Goal: Task Accomplishment & Management: Manage account settings

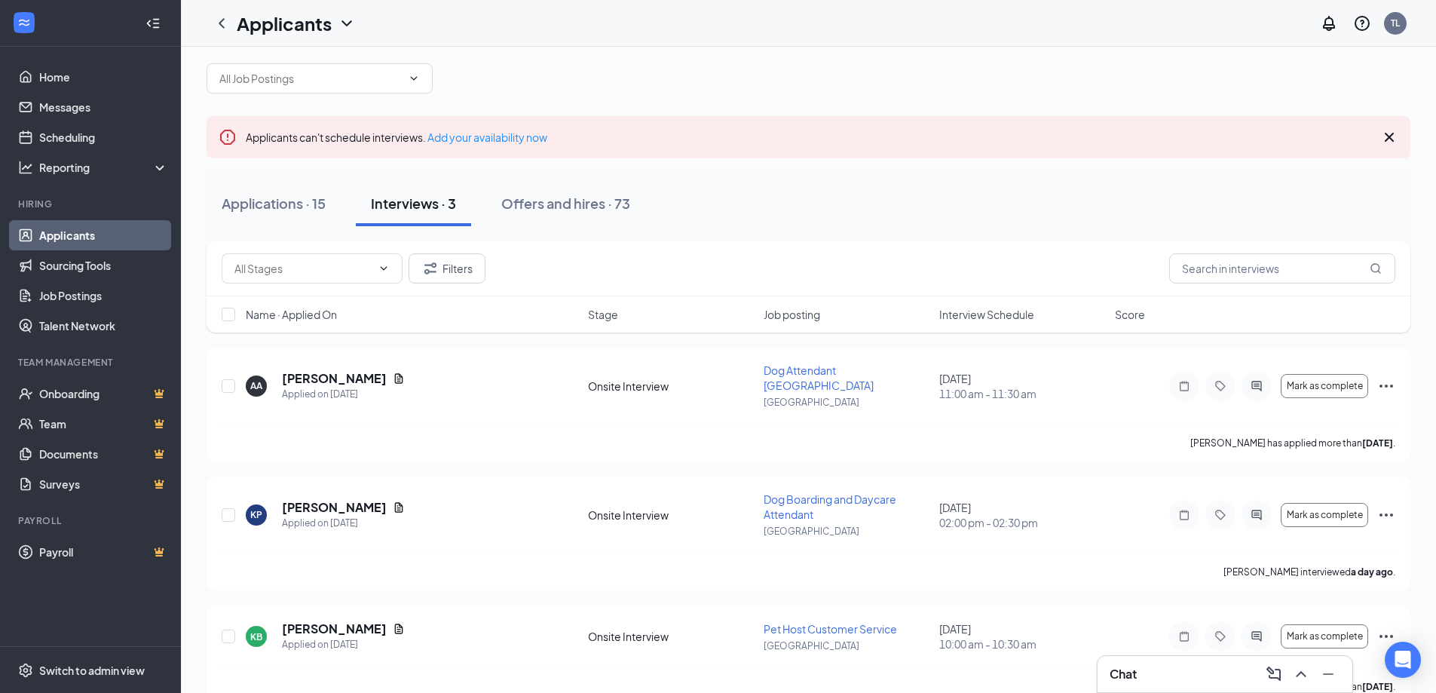
scroll to position [32, 0]
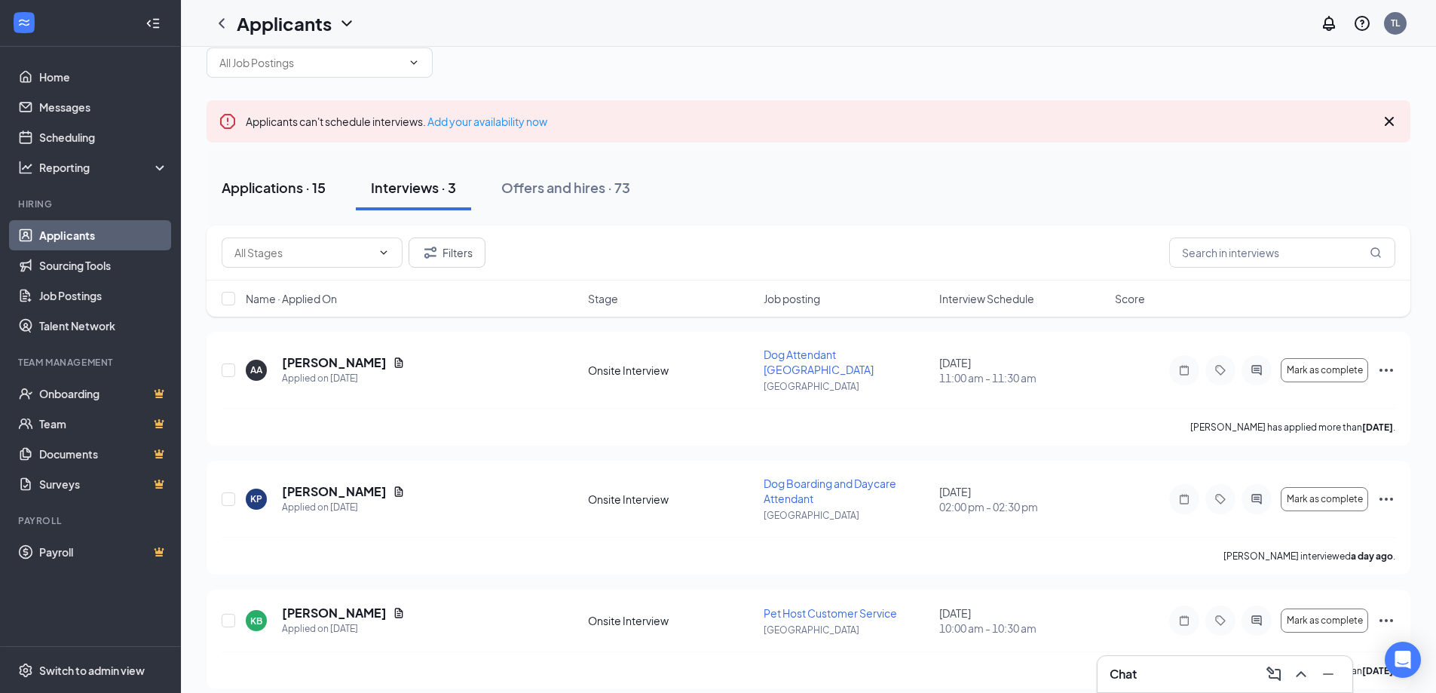
click at [259, 188] on div "Applications · 15" at bounding box center [274, 187] width 104 height 19
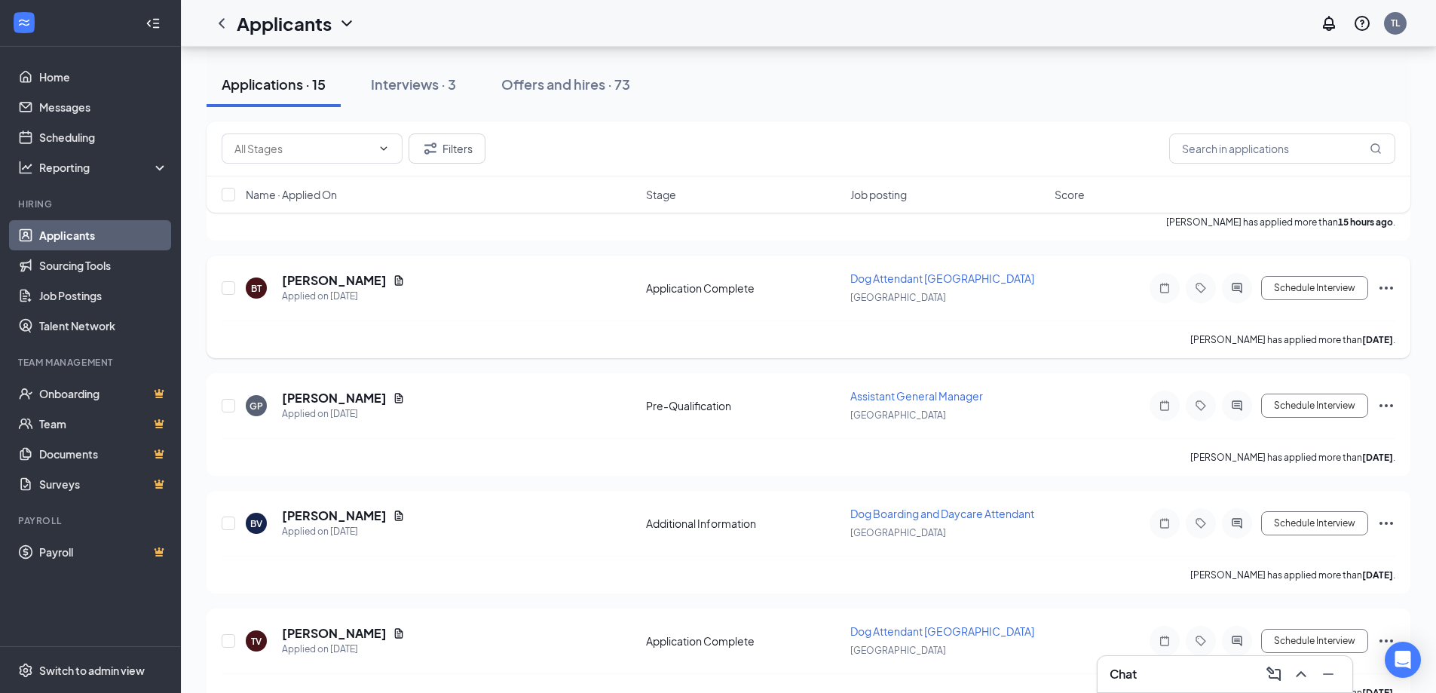
scroll to position [302, 0]
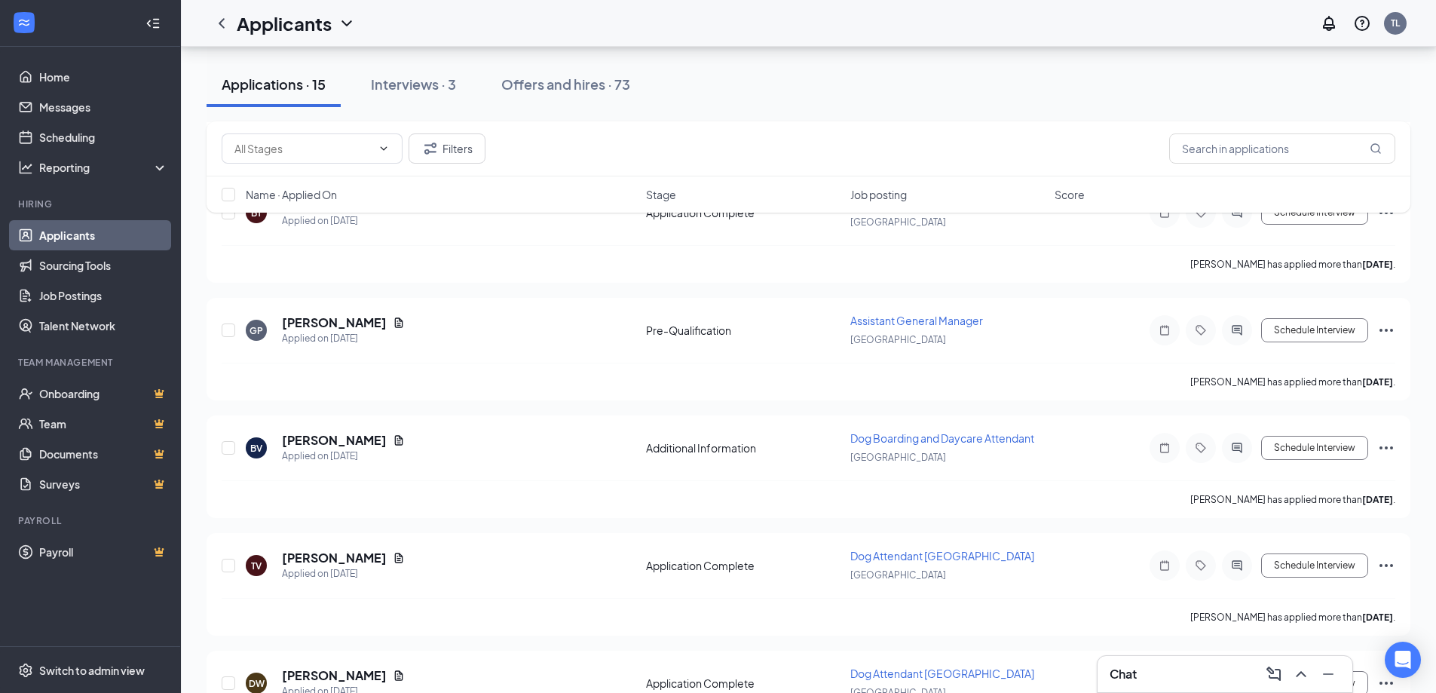
click at [1162, 671] on div "Chat" at bounding box center [1225, 674] width 231 height 24
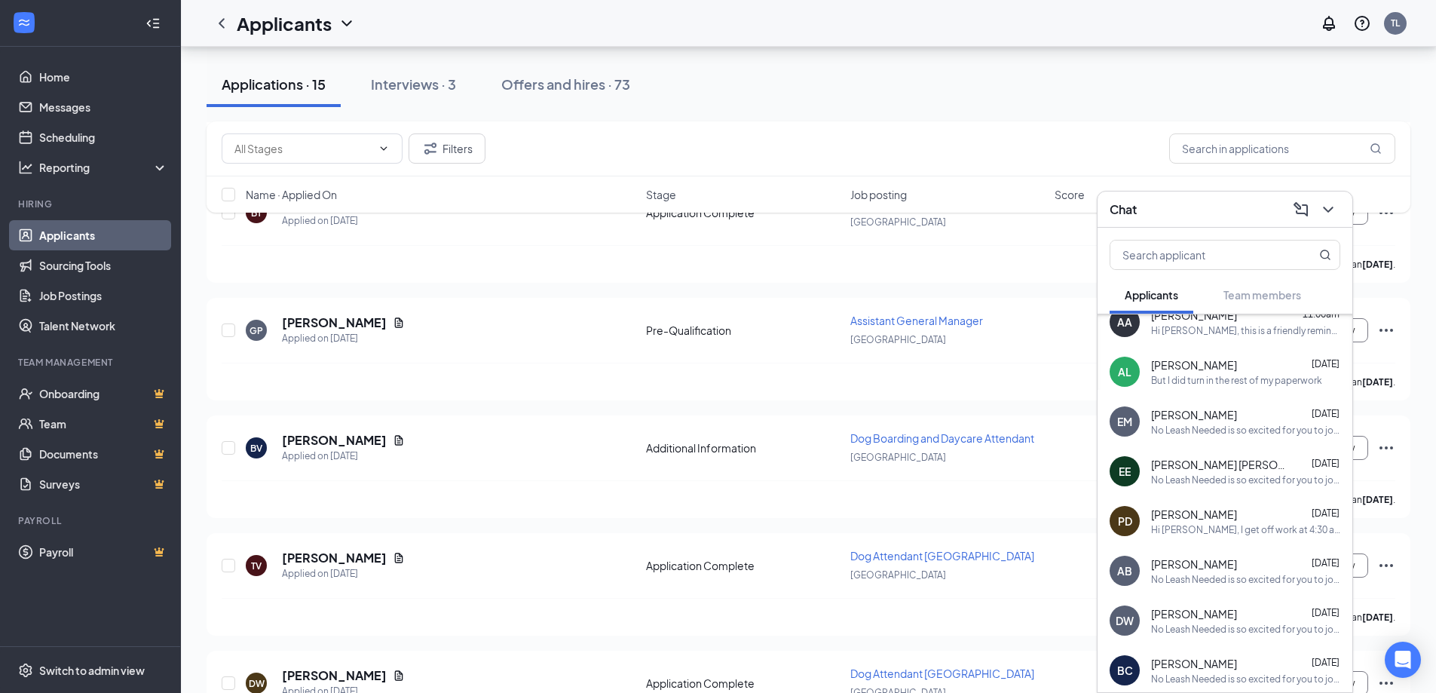
scroll to position [151, 0]
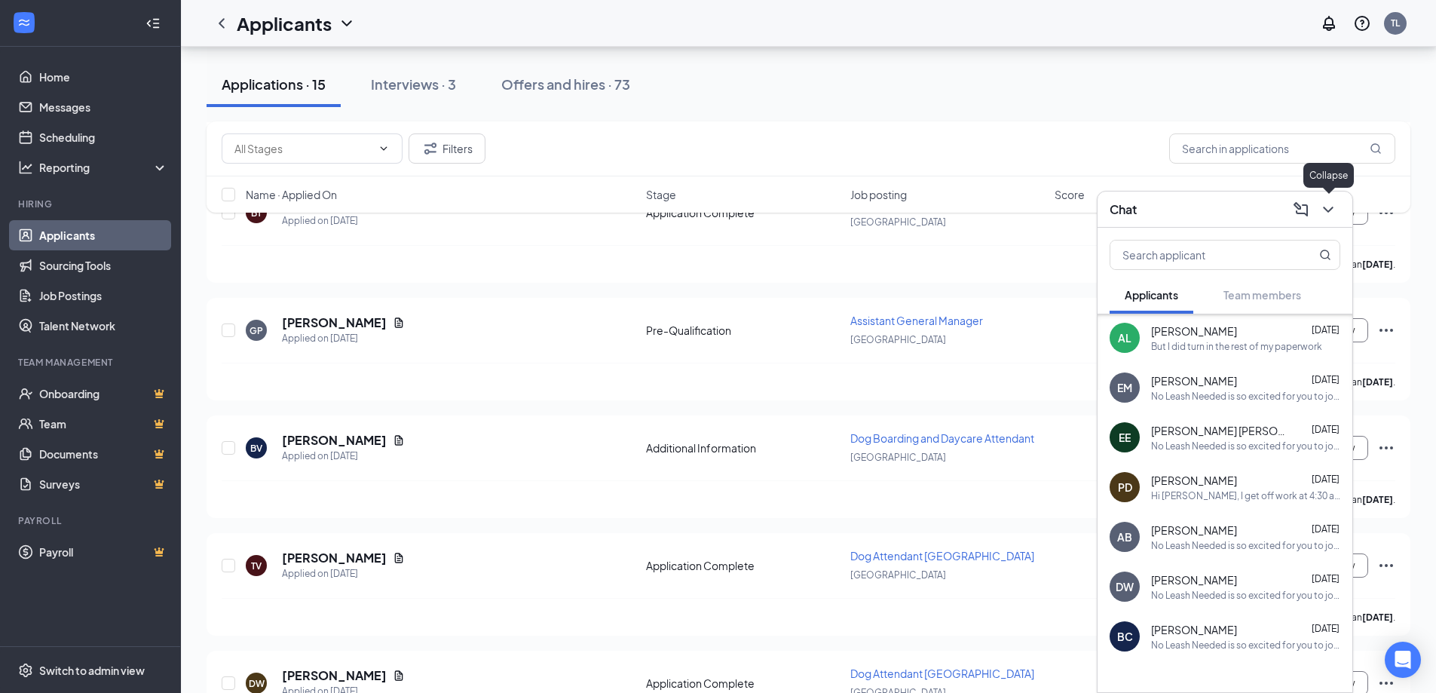
click at [1325, 204] on icon "ChevronDown" at bounding box center [1328, 210] width 18 height 18
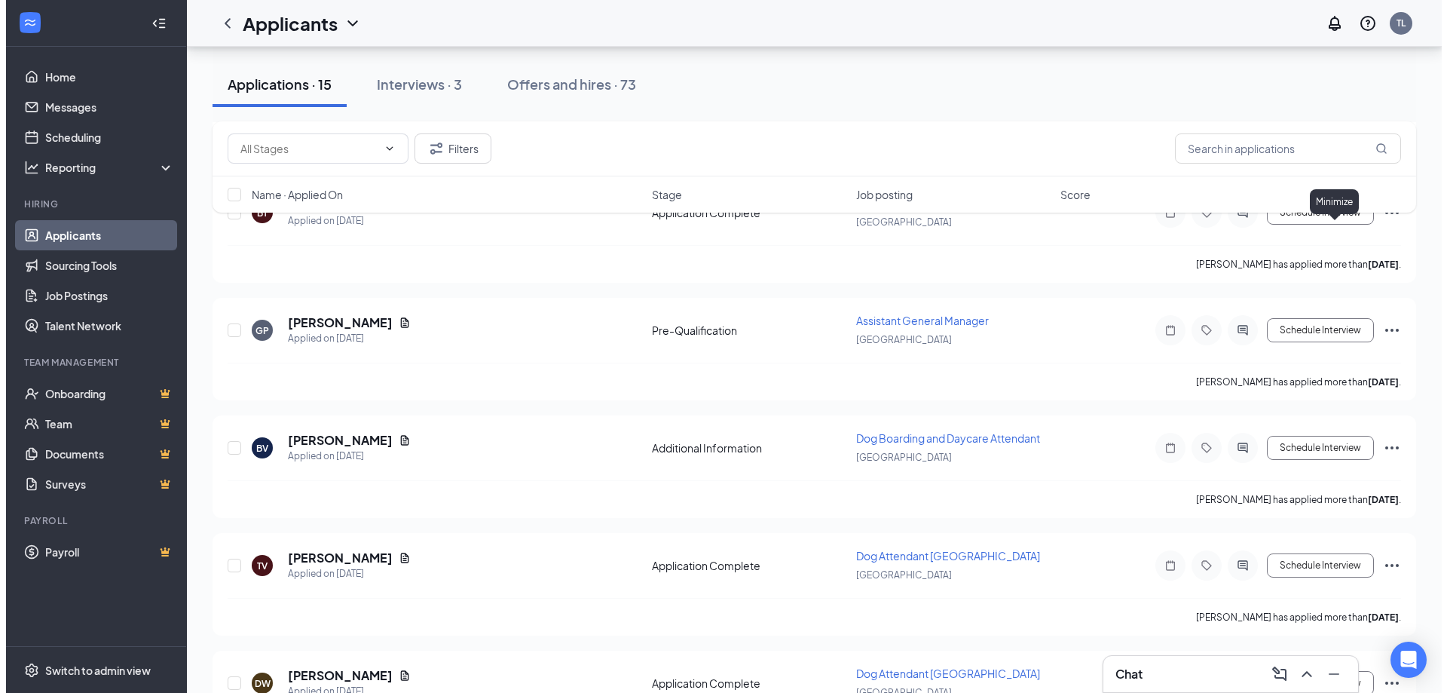
scroll to position [0, 0]
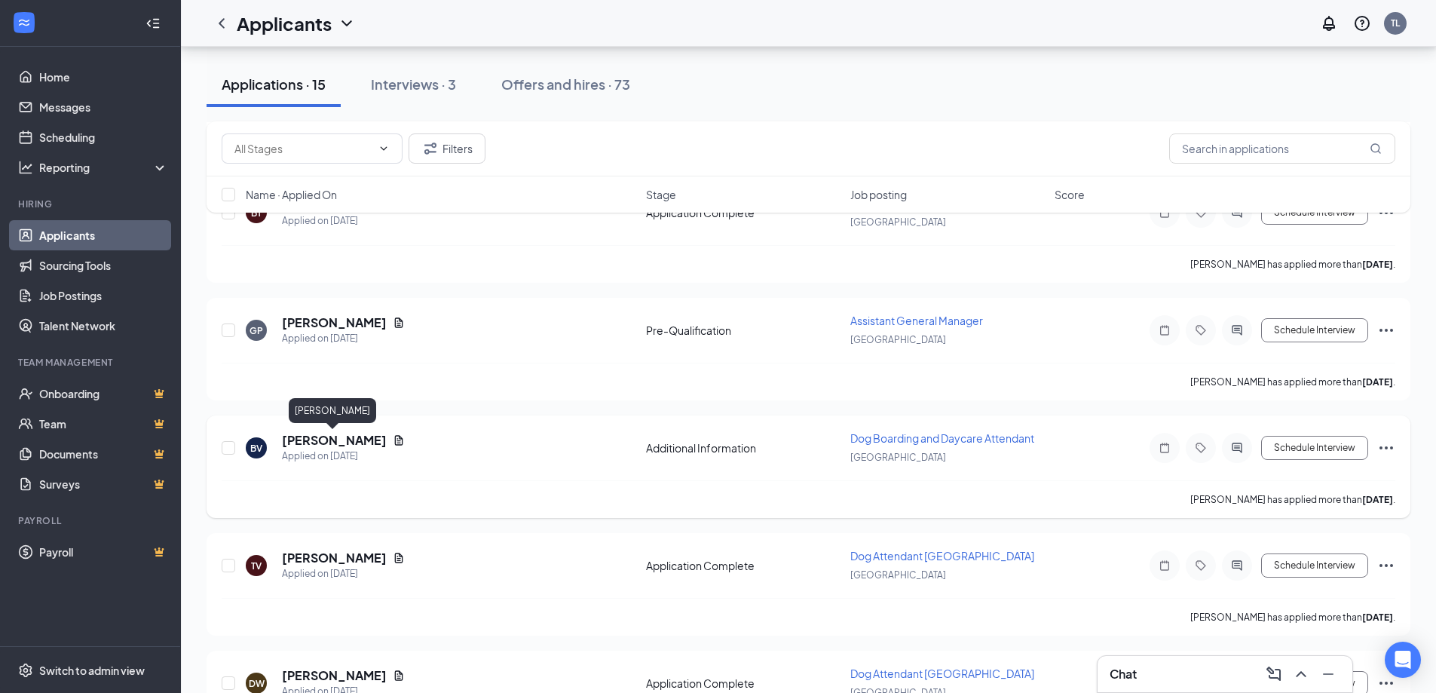
click at [322, 433] on h5 "[PERSON_NAME]" at bounding box center [334, 440] width 105 height 17
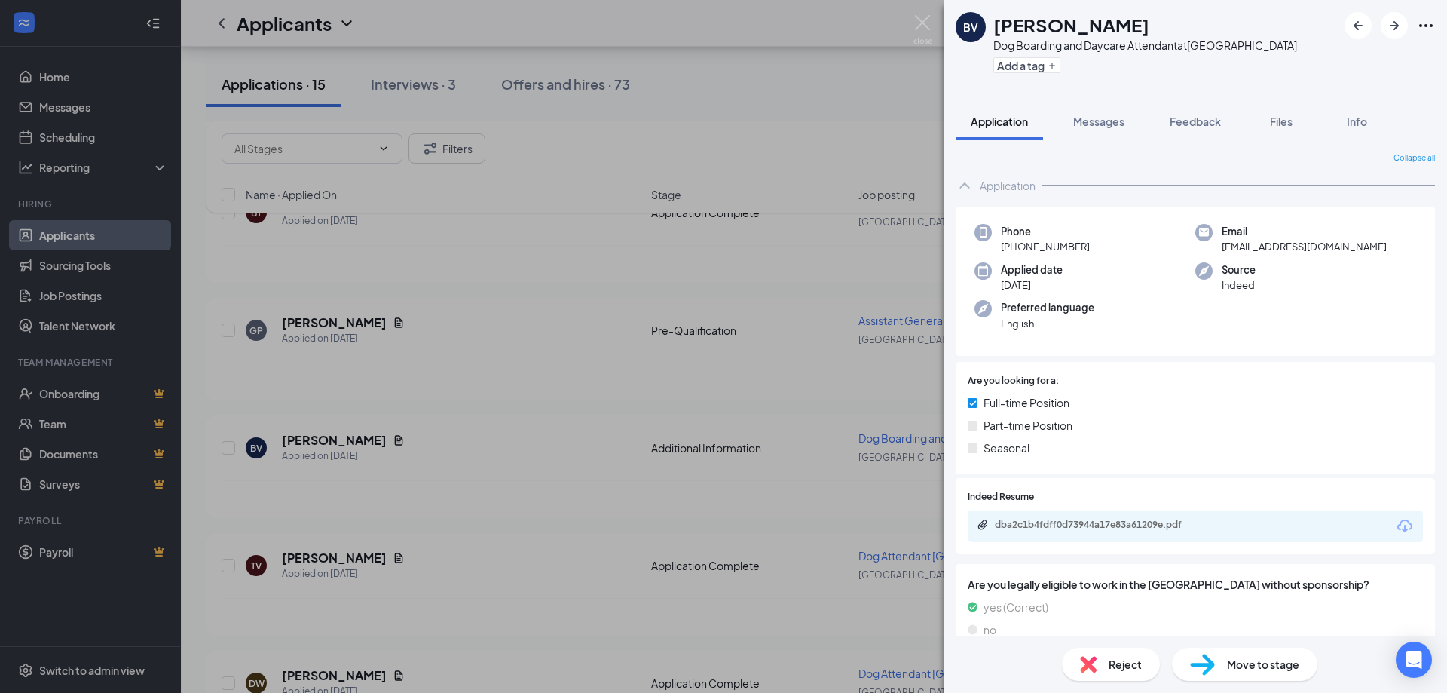
click at [1184, 518] on div "dba2c1b4fdff0d73944a17e83a61209e.pdf" at bounding box center [1195, 526] width 455 height 32
click at [1178, 524] on div "dba2c1b4fdff0d73944a17e83a61209e.pdf" at bounding box center [1100, 525] width 211 height 12
click at [920, 23] on img at bounding box center [923, 29] width 19 height 29
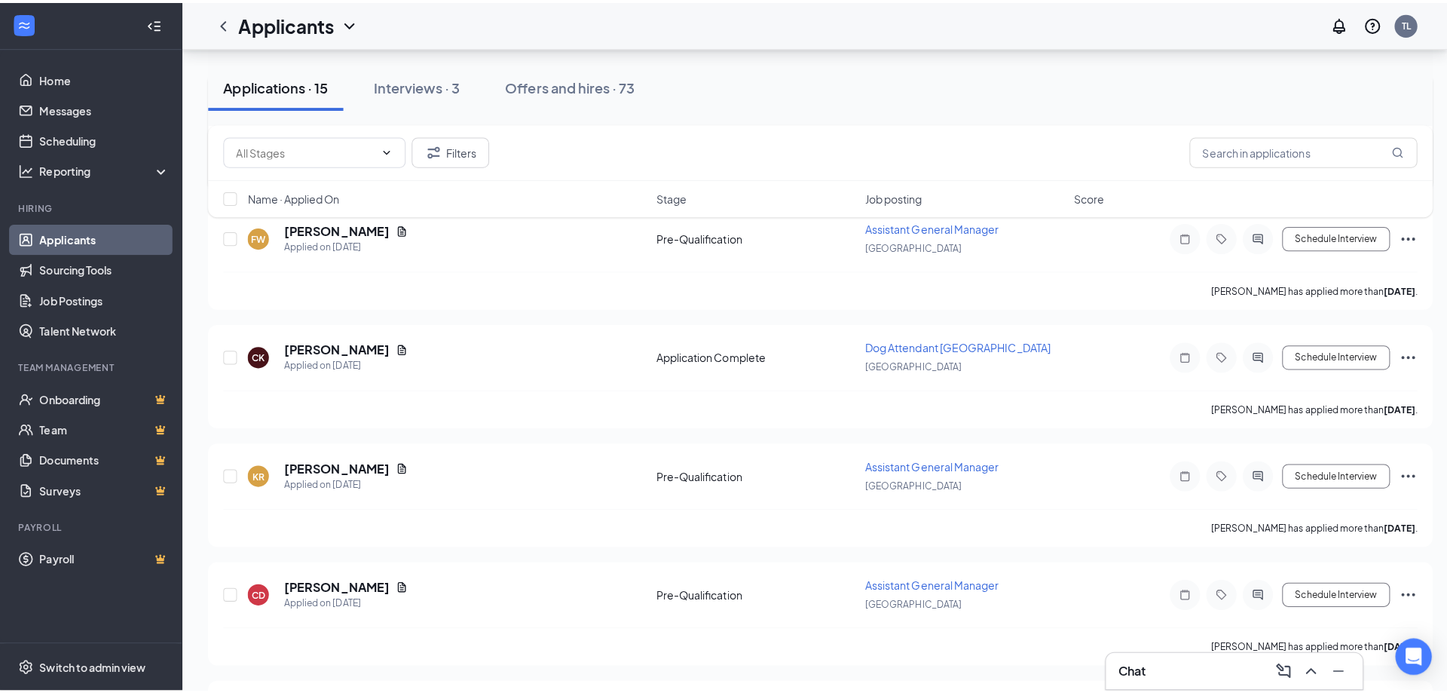
scroll to position [1073, 0]
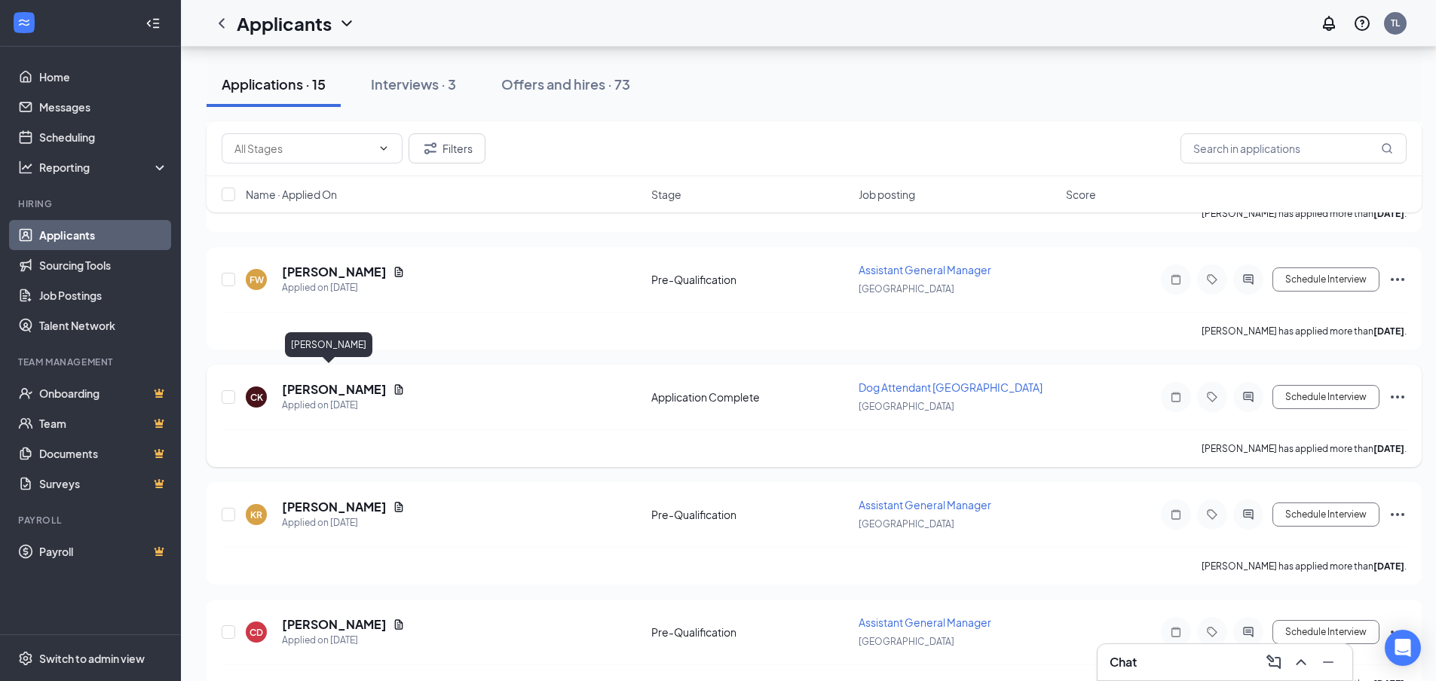
click at [320, 381] on h5 "[PERSON_NAME]" at bounding box center [334, 389] width 105 height 17
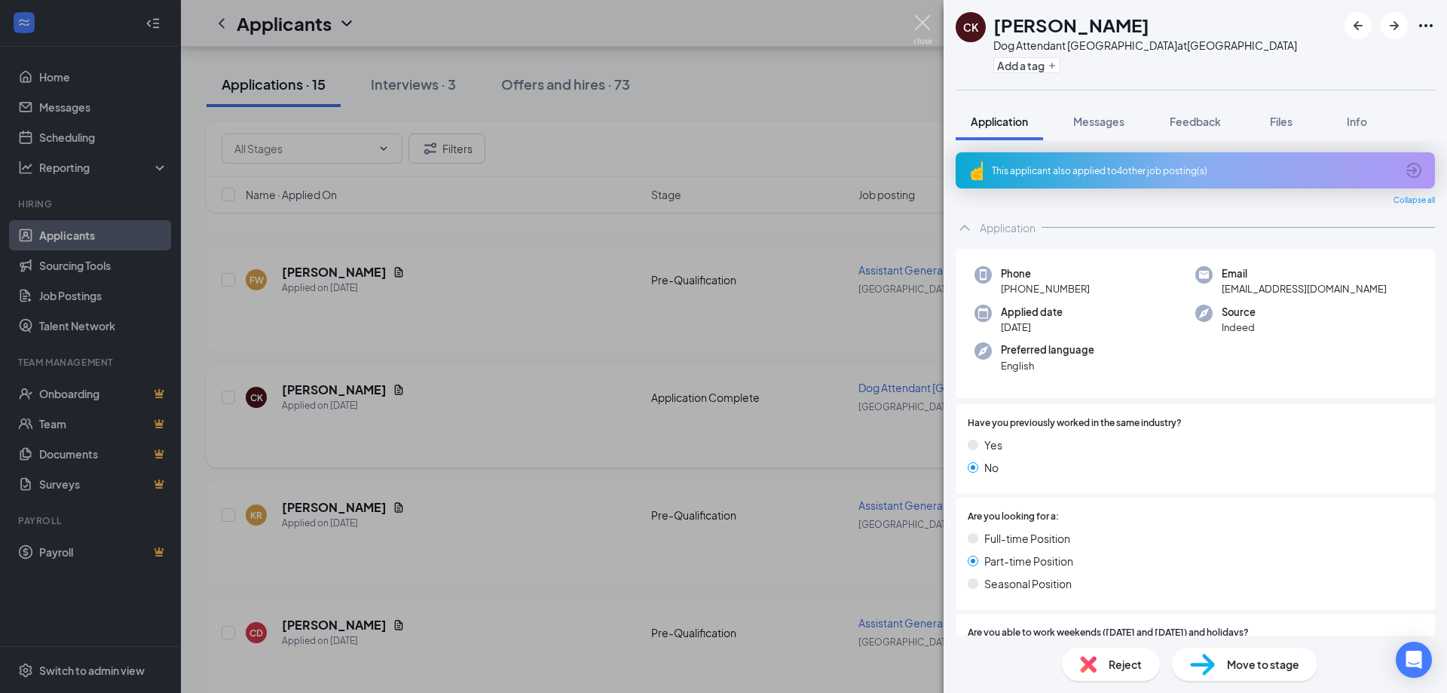
click at [926, 26] on img at bounding box center [923, 29] width 19 height 29
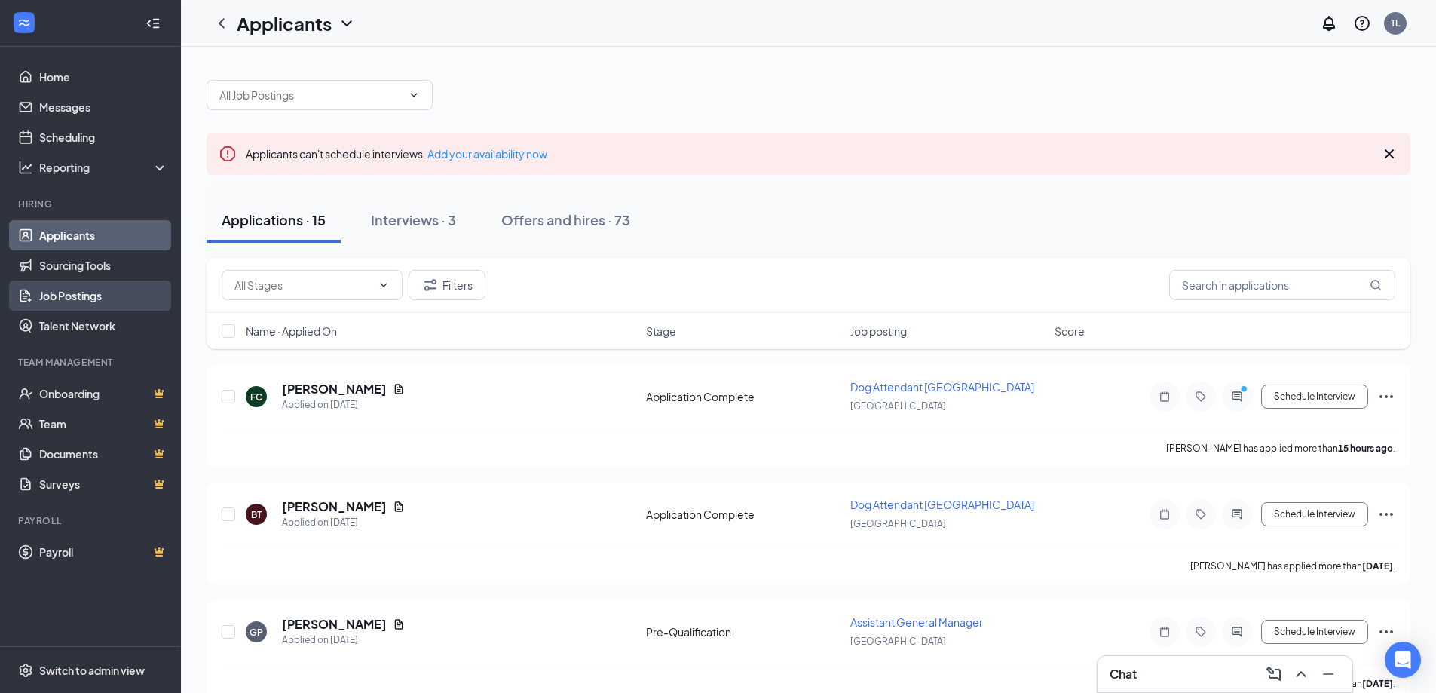
click at [89, 294] on link "Job Postings" at bounding box center [103, 295] width 129 height 30
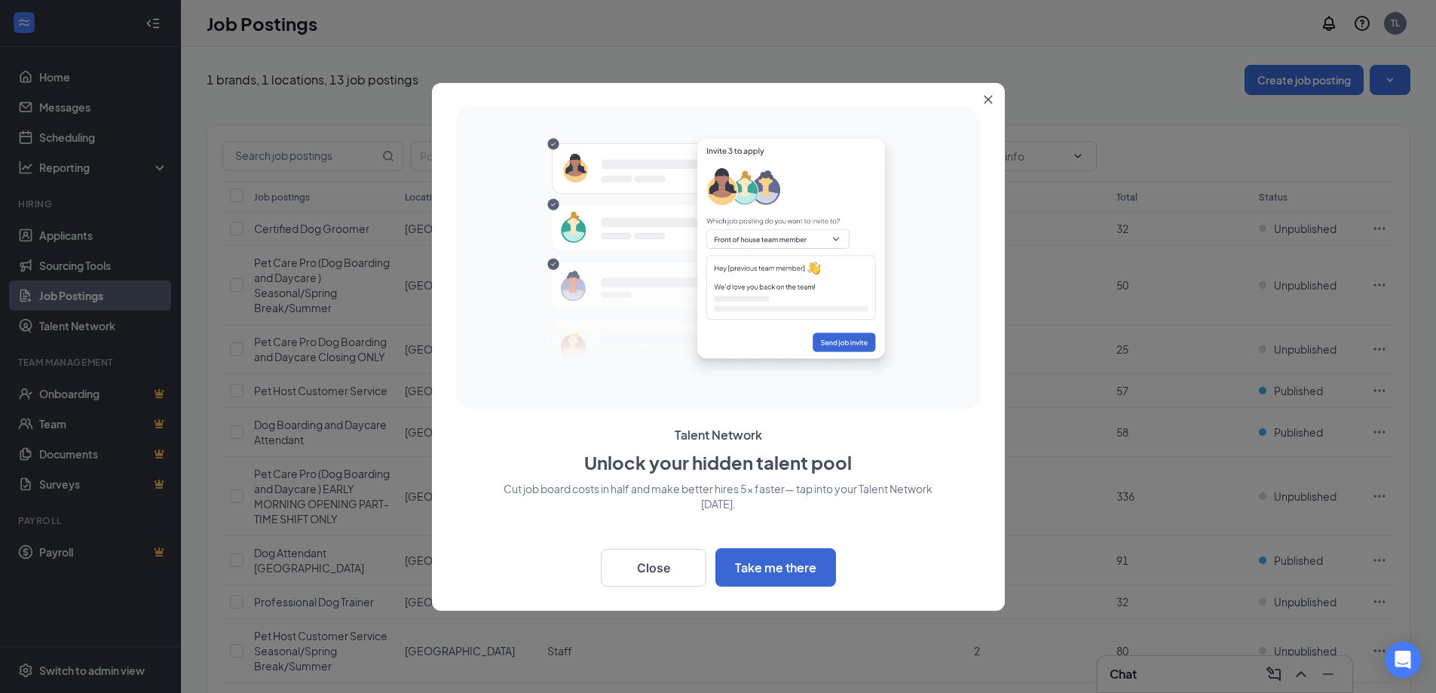
click at [992, 93] on button "Close" at bounding box center [991, 96] width 27 height 27
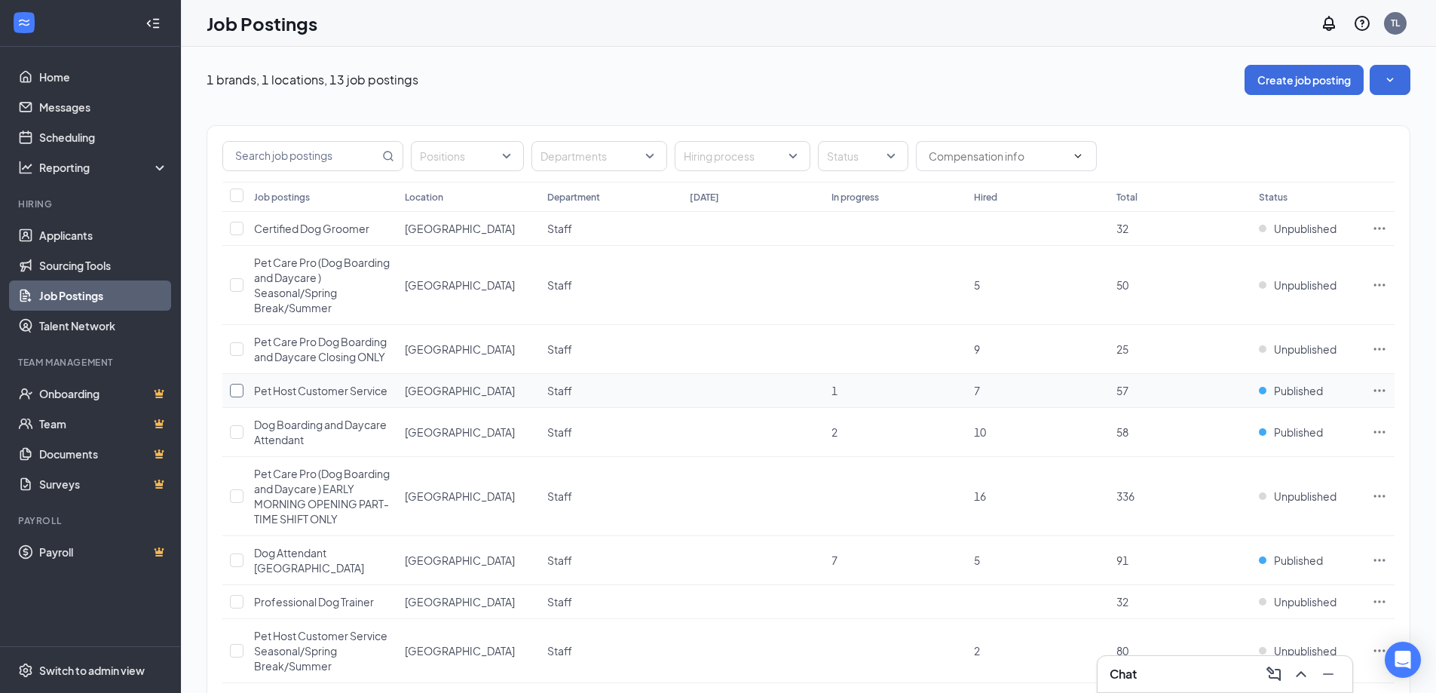
click at [234, 390] on input "checkbox" at bounding box center [237, 391] width 14 height 14
checkbox input "true"
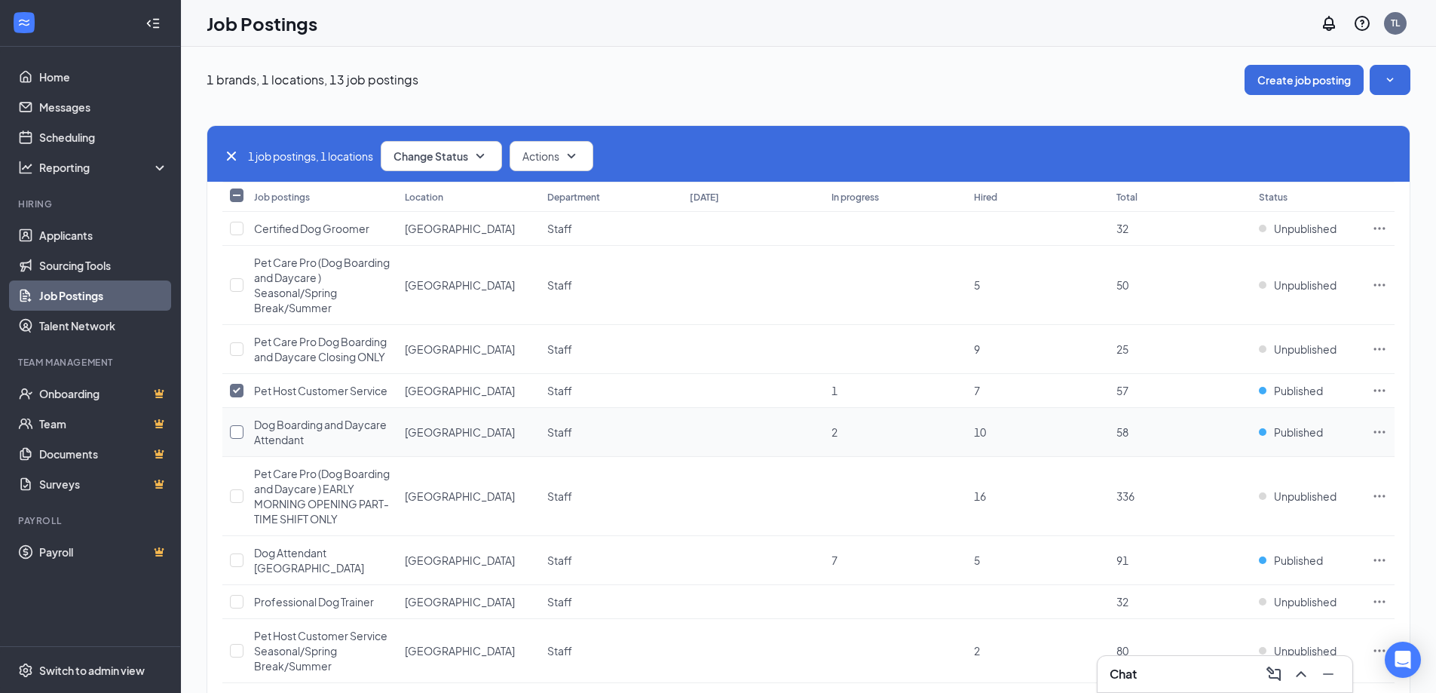
click at [234, 433] on input "checkbox" at bounding box center [237, 432] width 14 height 14
checkbox input "true"
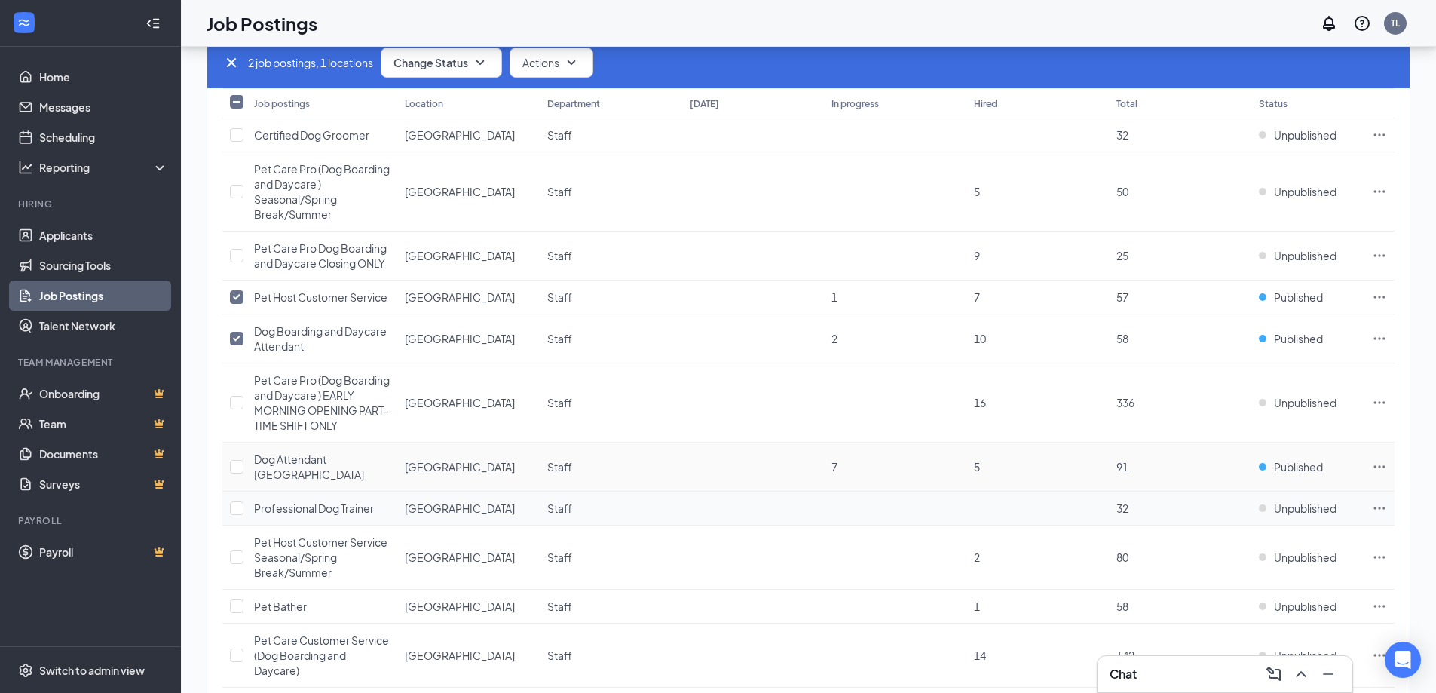
scroll to position [151, 0]
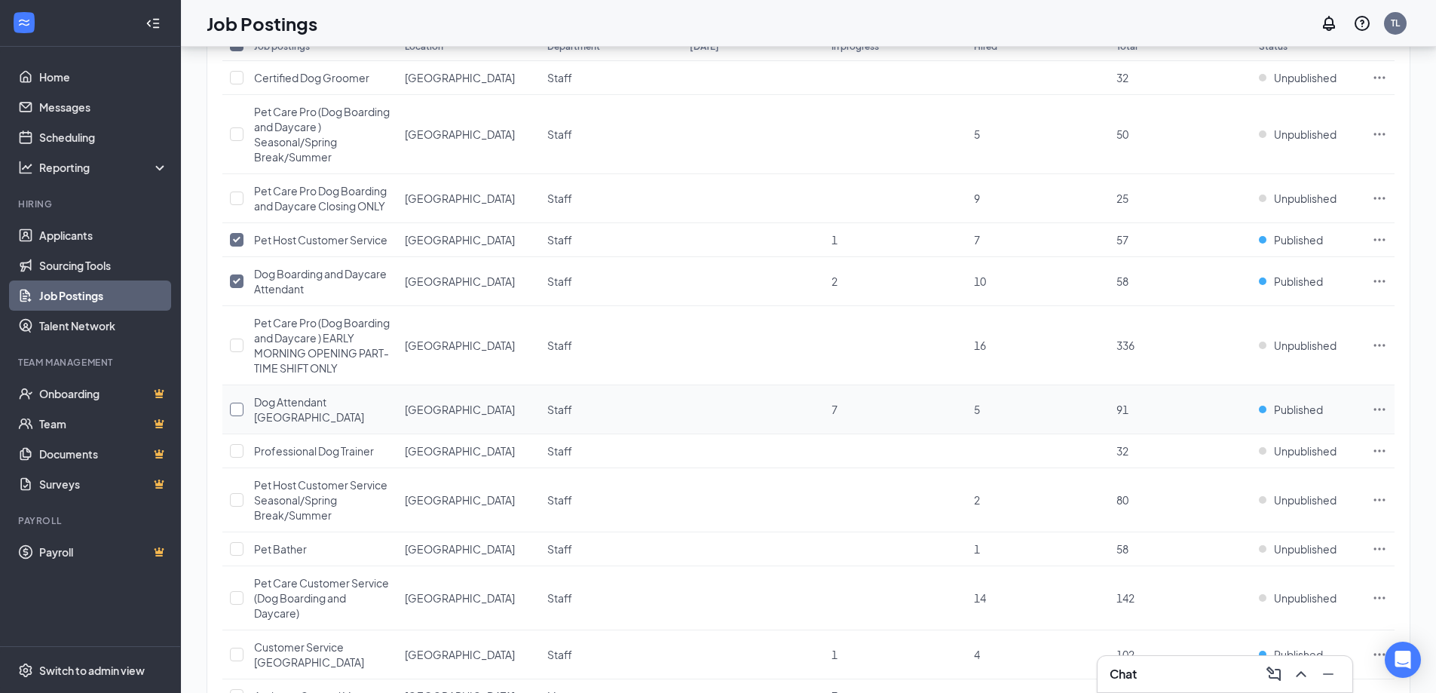
click at [231, 415] on input "checkbox" at bounding box center [237, 410] width 14 height 14
checkbox input "true"
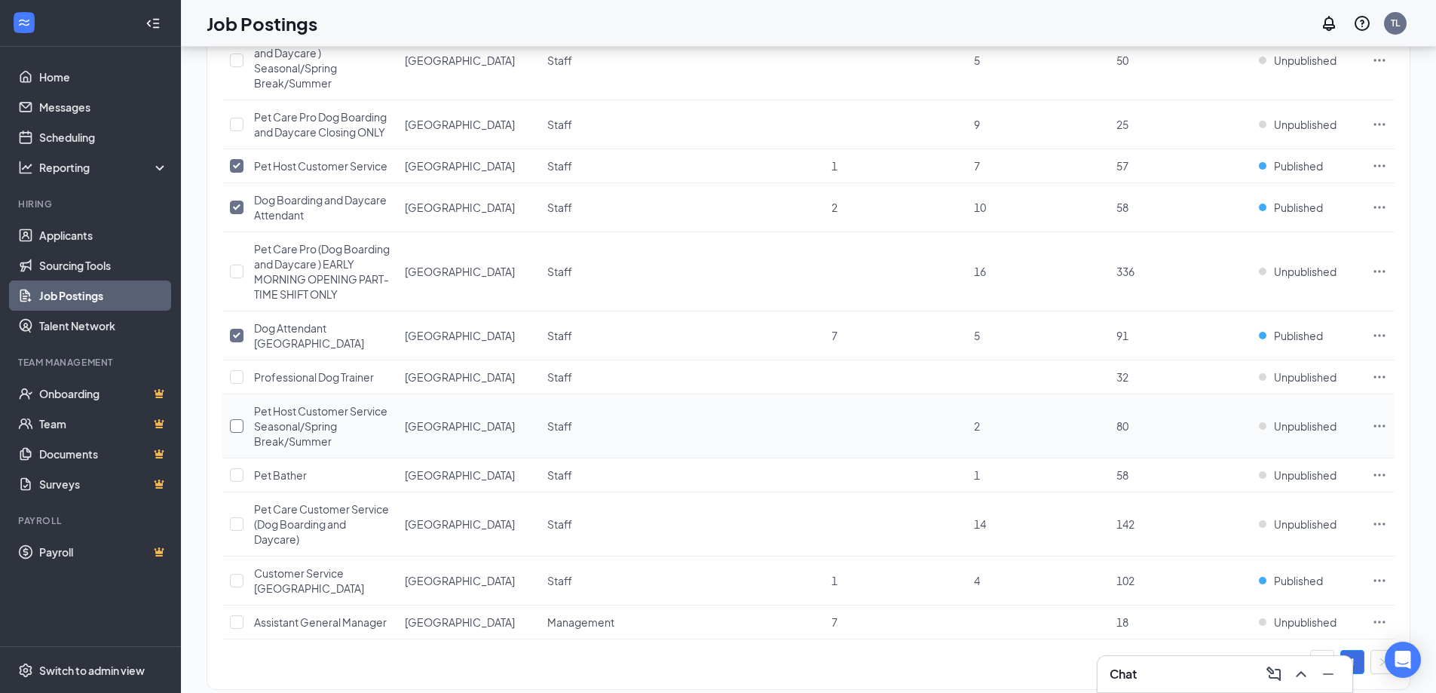
scroll to position [240, 0]
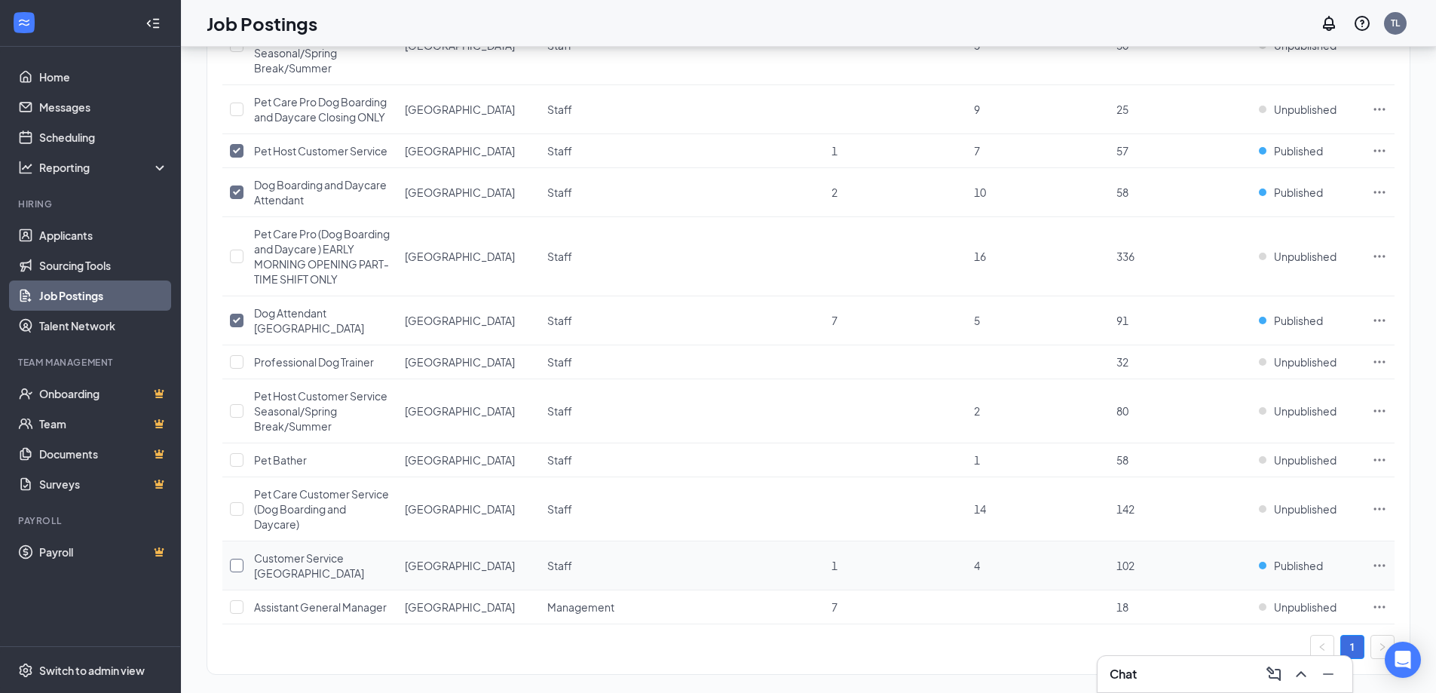
click at [240, 559] on input "checkbox" at bounding box center [237, 566] width 14 height 14
checkbox input "true"
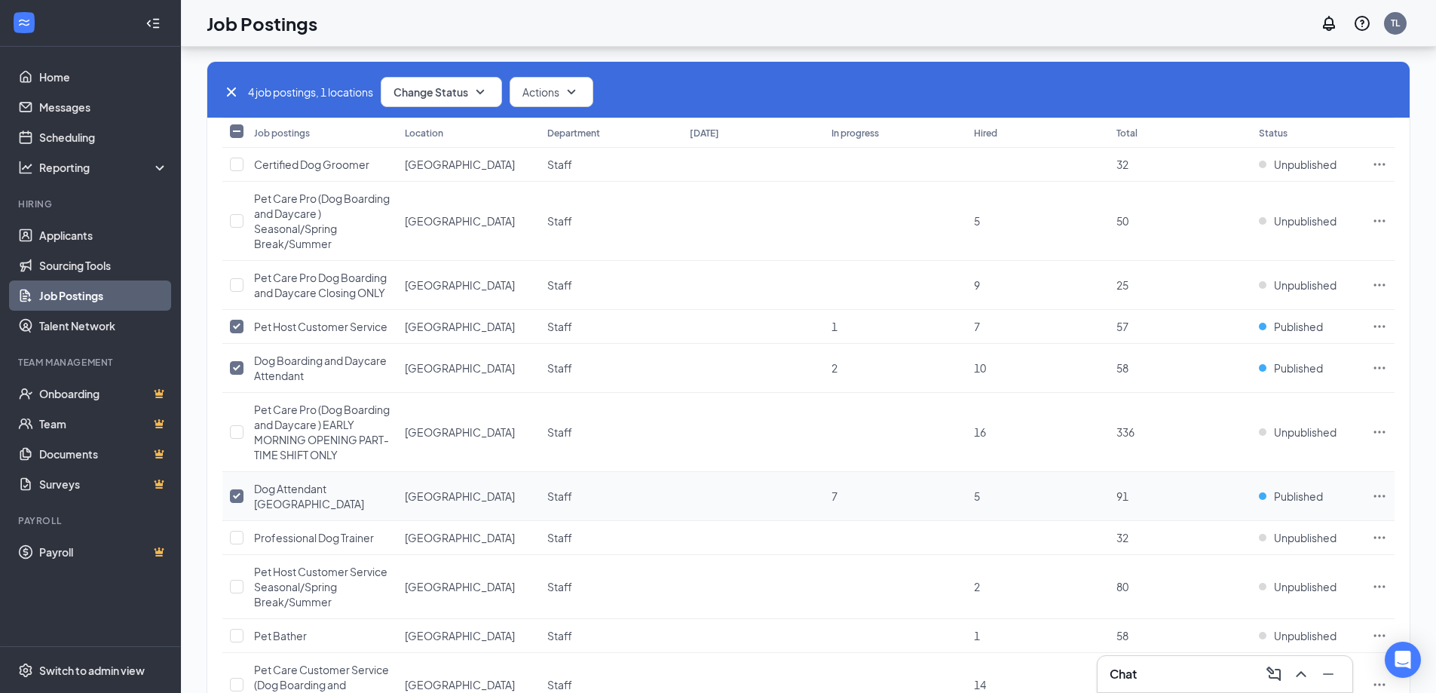
scroll to position [0, 0]
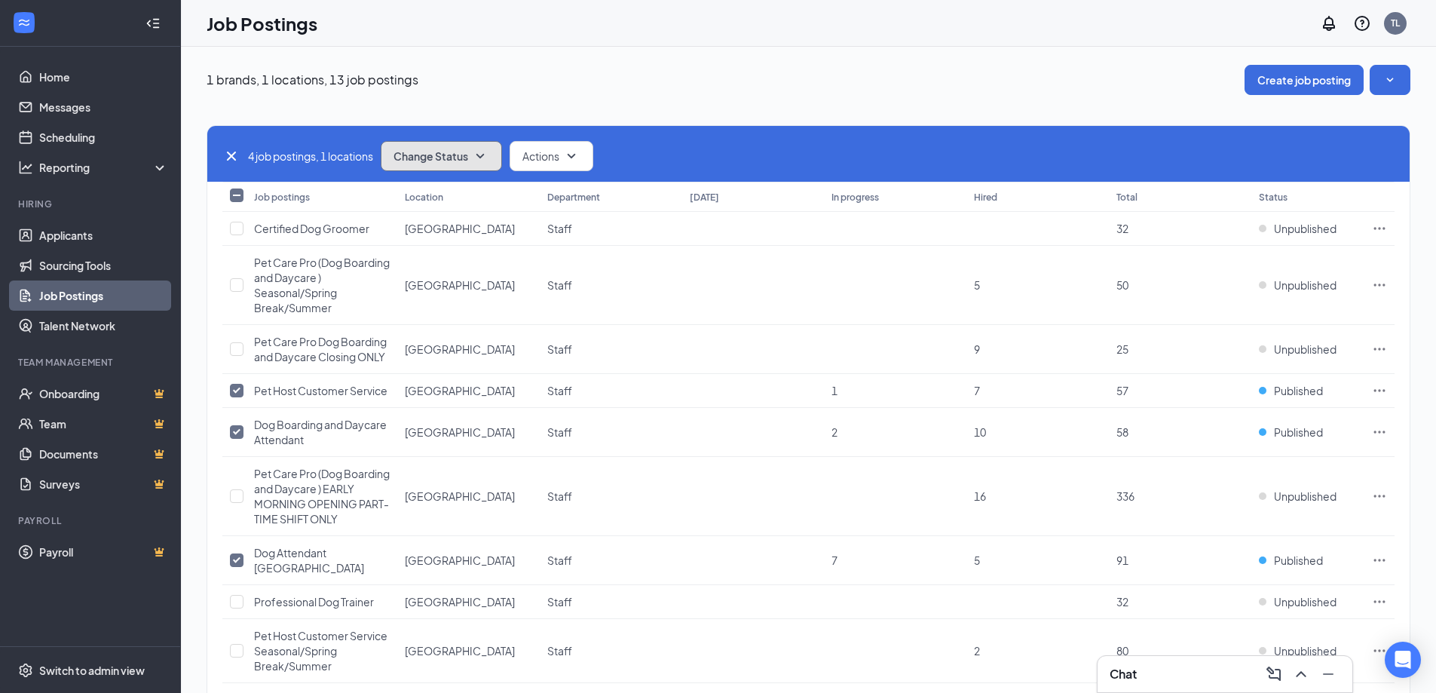
click at [477, 156] on icon "SmallChevronDown" at bounding box center [480, 156] width 18 height 18
click at [438, 231] on span "Unpublish" at bounding box center [420, 230] width 49 height 17
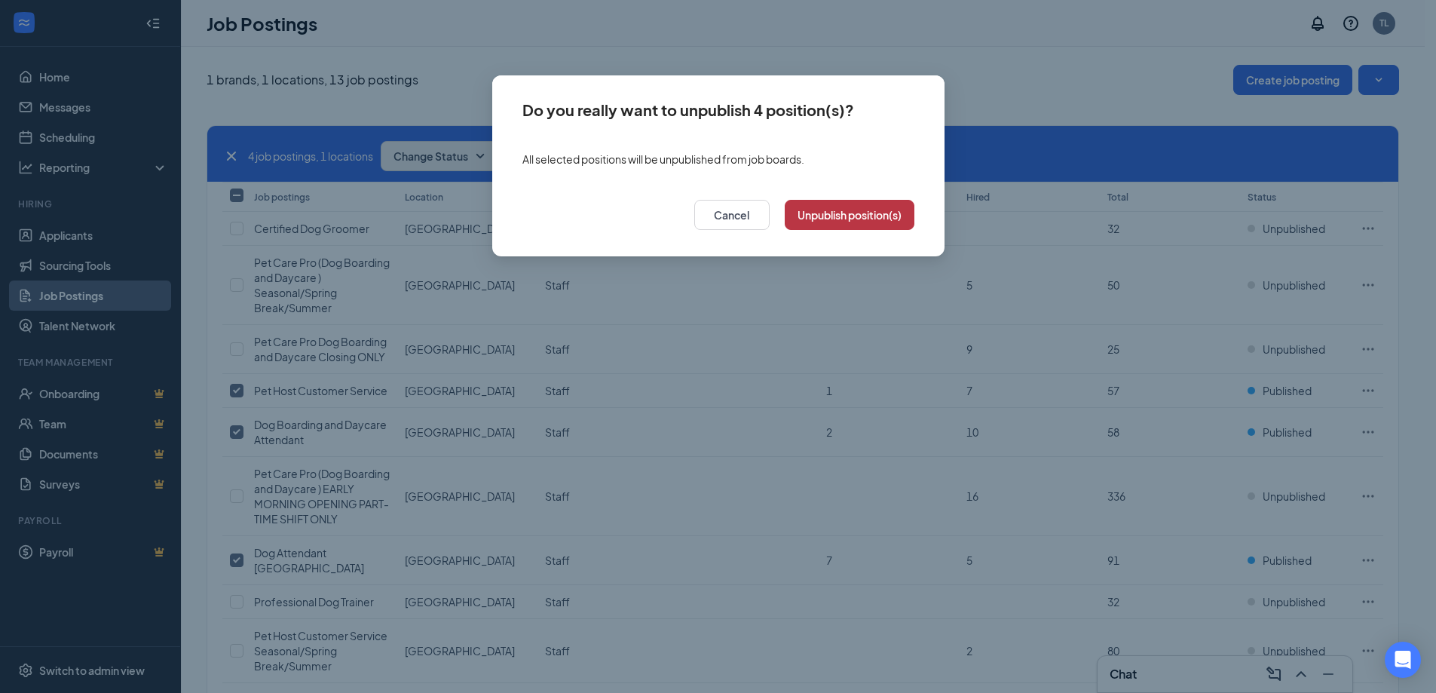
click at [813, 220] on button "Unpublish position(s)" at bounding box center [850, 215] width 130 height 30
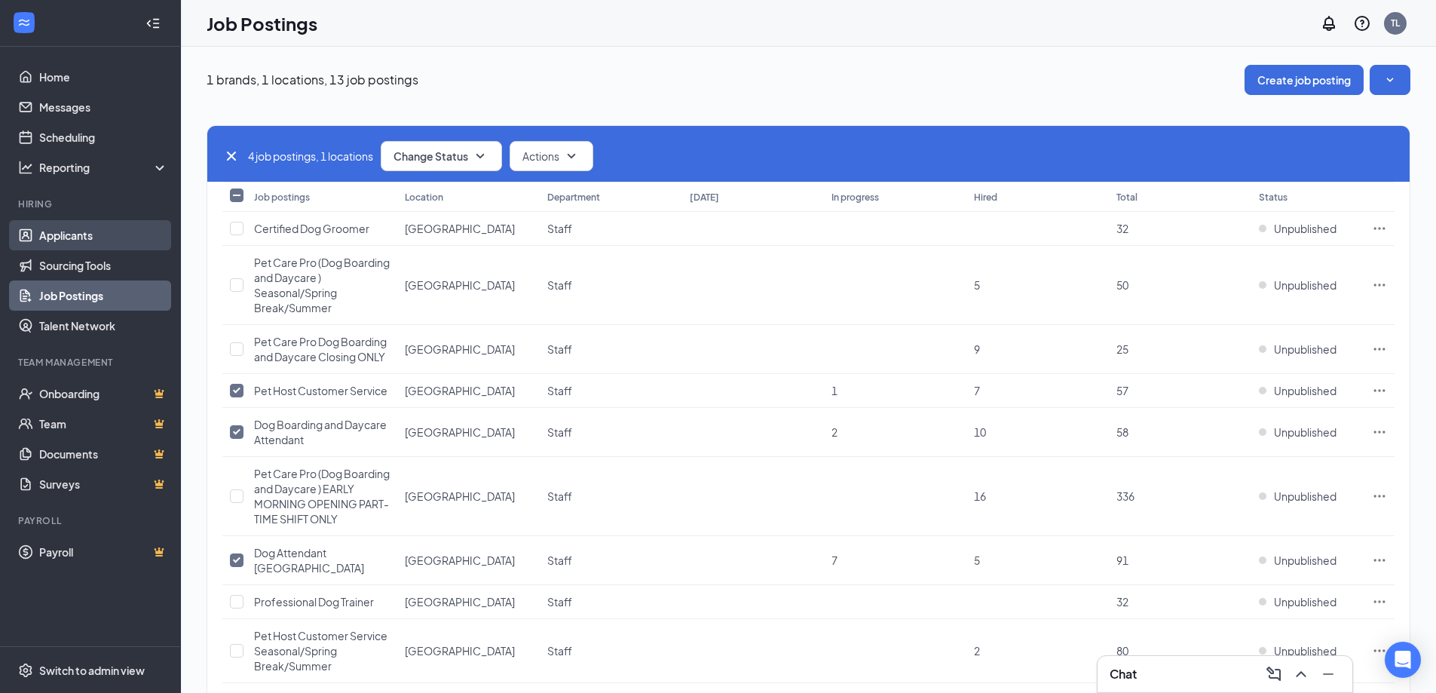
click at [73, 241] on link "Applicants" at bounding box center [103, 235] width 129 height 30
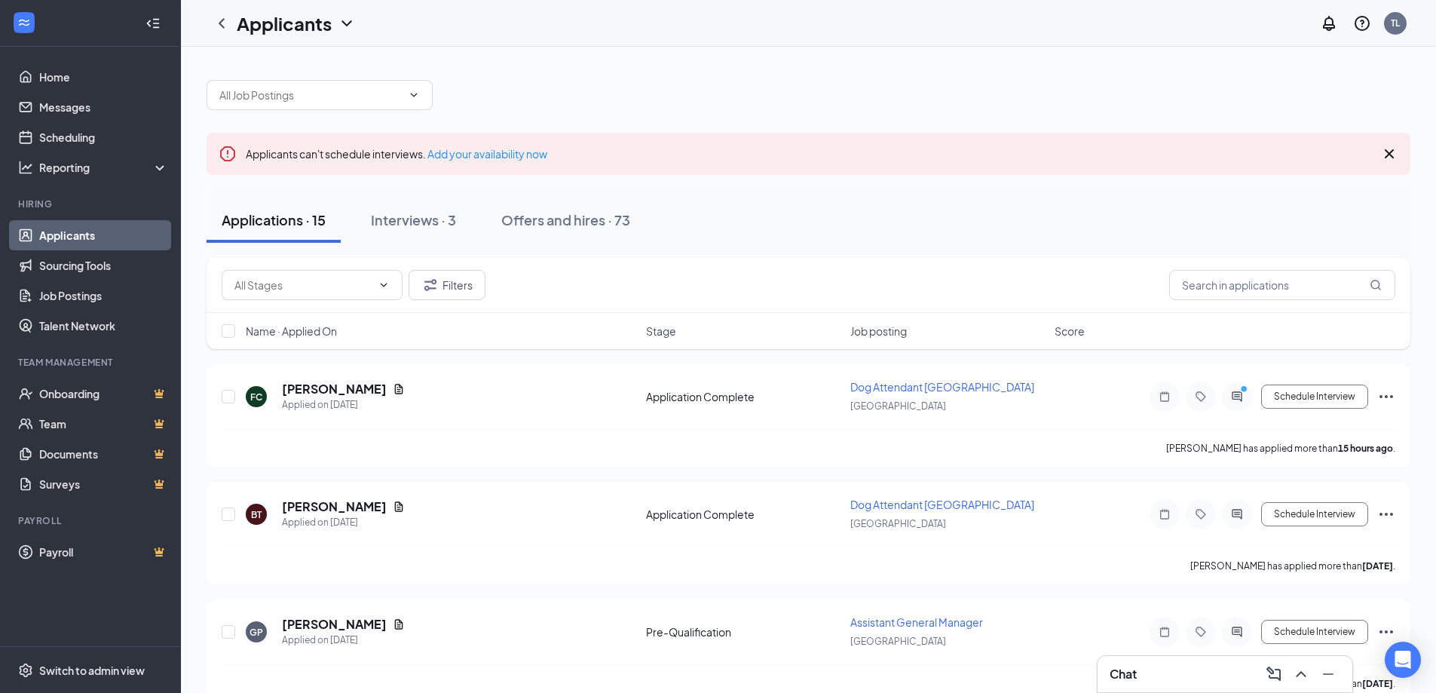
click at [1183, 682] on div "Chat" at bounding box center [1225, 674] width 231 height 24
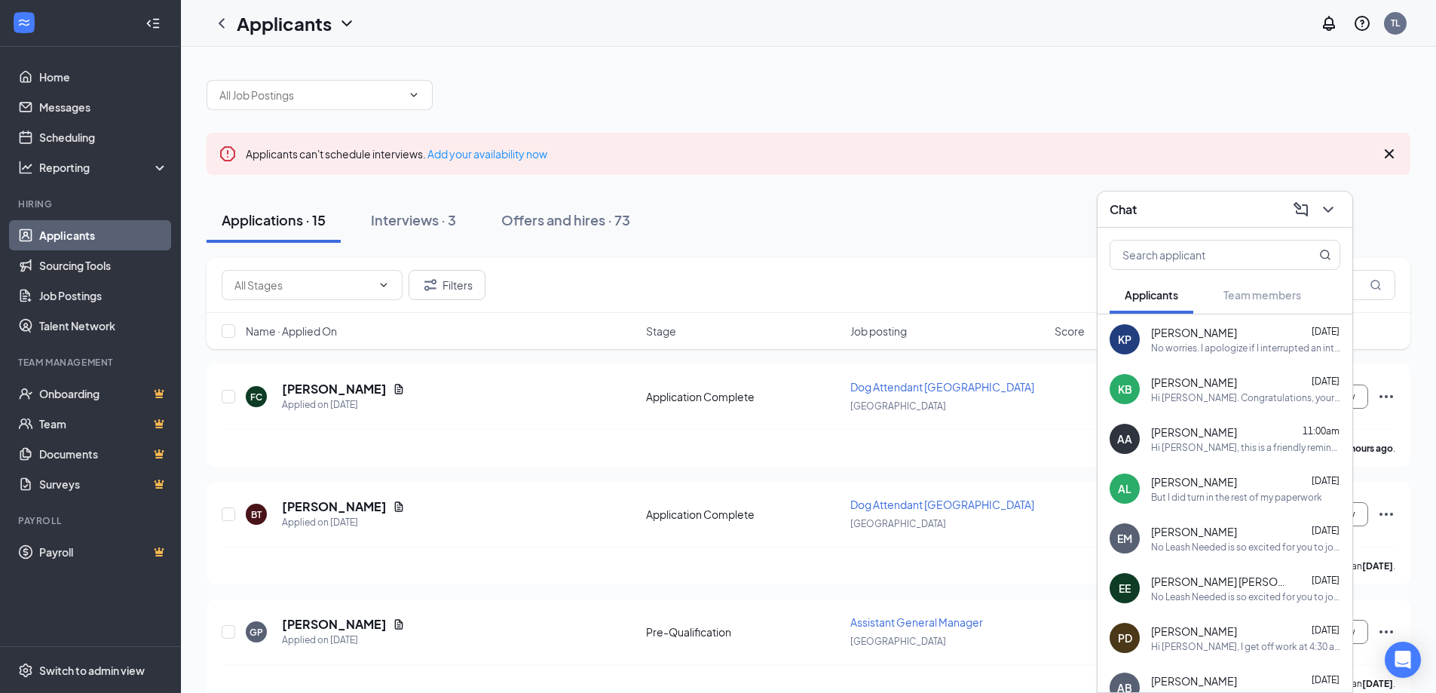
click at [1202, 351] on div "No worries. I apologize if I interrupted an interview" at bounding box center [1245, 347] width 189 height 13
